Goal: Check status: Check status

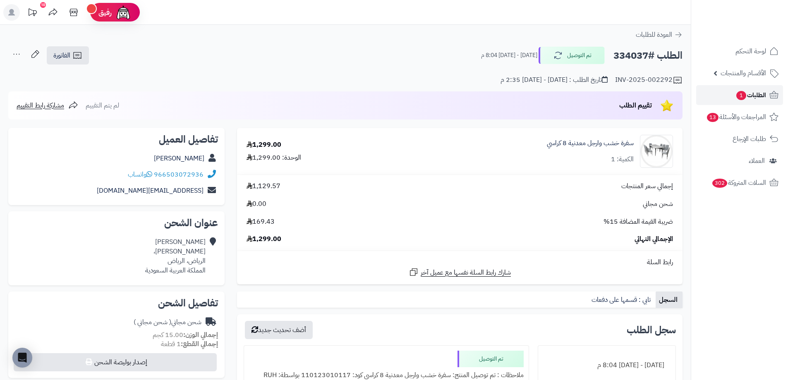
click at [745, 92] on span "الطلبات 1" at bounding box center [750, 95] width 31 height 12
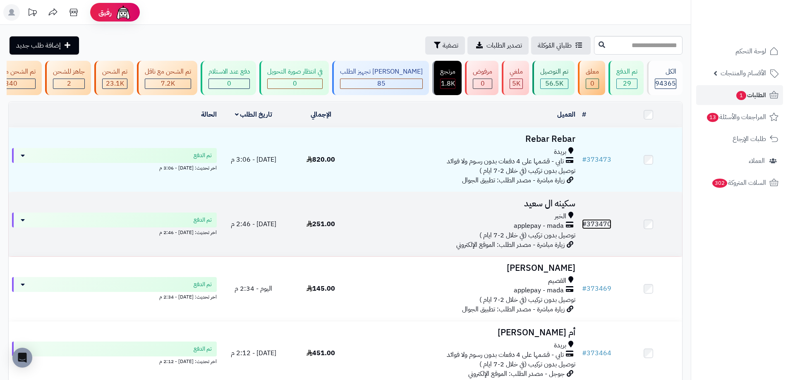
click at [600, 229] on link "# 373470" at bounding box center [596, 224] width 29 height 10
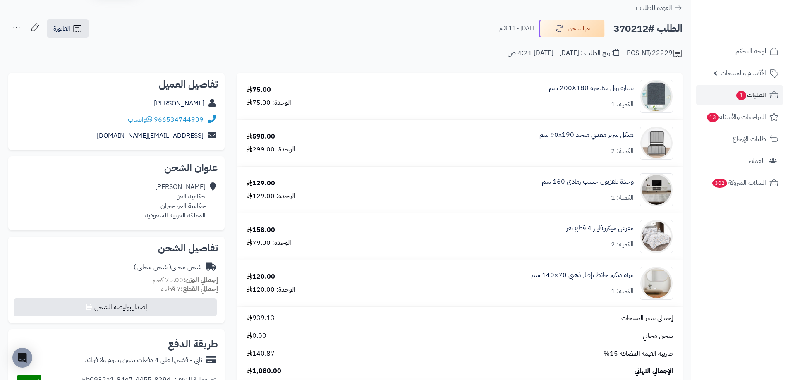
scroll to position [41, 0]
